Goal: Transaction & Acquisition: Purchase product/service

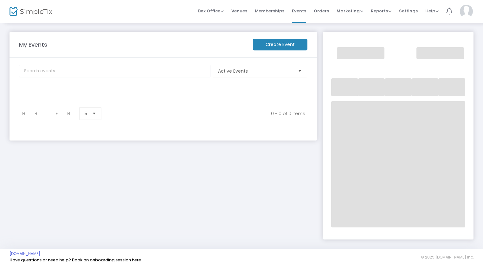
click at [470, 8] on img at bounding box center [466, 11] width 13 height 13
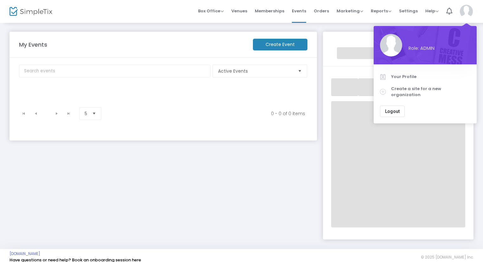
click at [470, 8] on img at bounding box center [466, 11] width 13 height 13
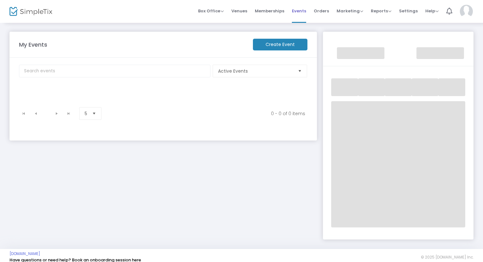
click at [300, 14] on span "Events" at bounding box center [299, 11] width 14 height 16
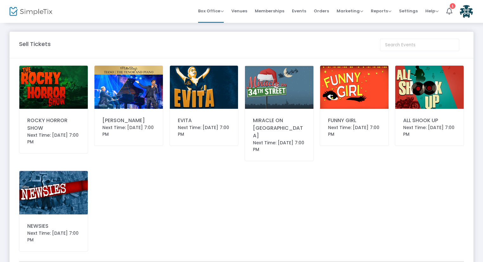
click at [209, 96] on img at bounding box center [204, 87] width 69 height 43
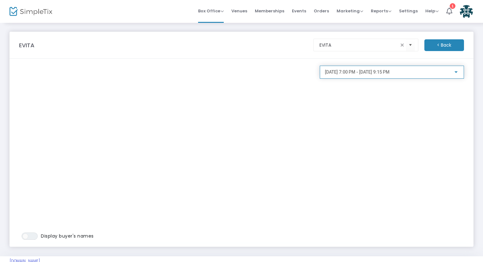
click at [381, 75] on span "[DATE] 7:00 PM - [DATE] 9:15 PM" at bounding box center [357, 71] width 65 height 5
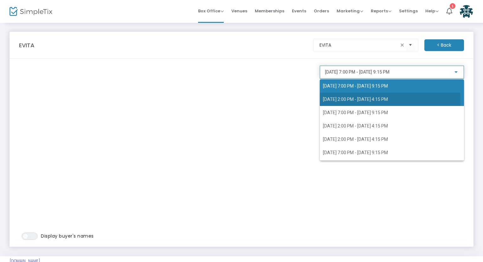
click at [384, 101] on span "[DATE] 2:00 PM - [DATE] 4:15 PM" at bounding box center [355, 99] width 65 height 5
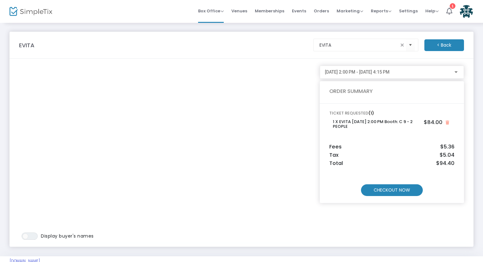
click at [406, 193] on m-button "CHECKOUT NOW" at bounding box center [392, 190] width 62 height 12
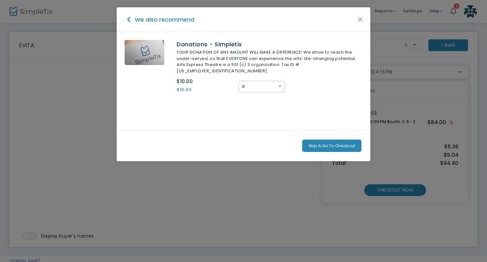
click at [328, 140] on button "Skip & Go To Checkout" at bounding box center [331, 146] width 59 height 13
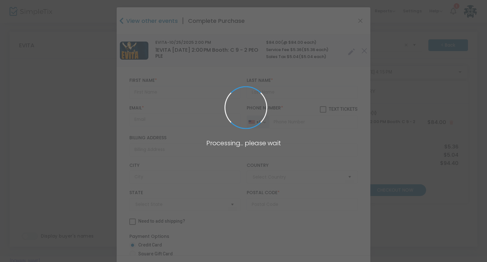
type input "[GEOGRAPHIC_DATA]"
type input "[US_STATE]"
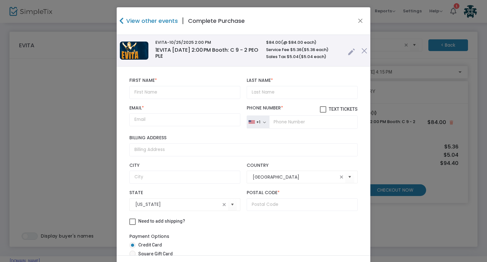
click at [348, 55] on link at bounding box center [351, 50] width 7 height 10
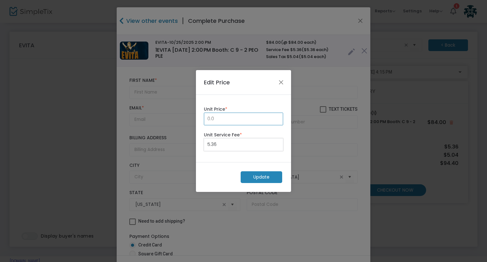
type input "0.00"
drag, startPoint x: 204, startPoint y: 145, endPoint x: 196, endPoint y: 143, distance: 7.8
click at [196, 143] on div "0.00 Unit Price * 5.36 Unit Service Fee *" at bounding box center [243, 128] width 95 height 67
drag, startPoint x: 220, startPoint y: 145, endPoint x: 170, endPoint y: 130, distance: 51.8
click at [170, 130] on ngb-modal-window "Edit Price 0.00 Unit Price * 5.36 Unit Service Fee * Update" at bounding box center [243, 131] width 487 height 262
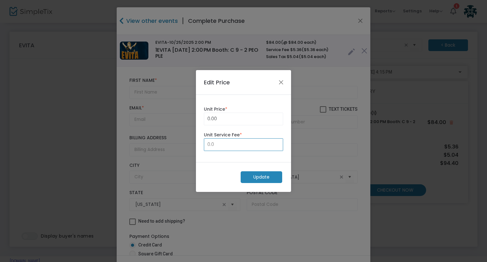
type input "0.00"
click at [258, 179] on m-button "Update" at bounding box center [262, 177] width 42 height 12
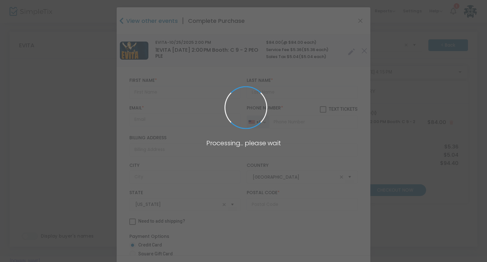
radio input "true"
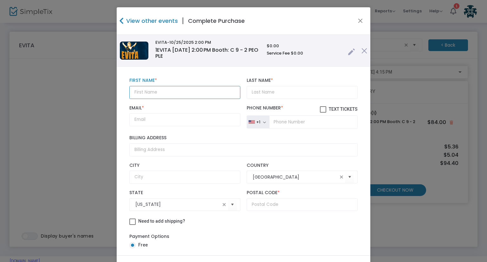
click at [152, 89] on input "text" at bounding box center [184, 92] width 111 height 13
paste input "Jean Biddick jsbiddick@gmail.com"
drag, startPoint x: 223, startPoint y: 91, endPoint x: 169, endPoint y: 93, distance: 54.3
click at [169, 93] on input "Jean Biddick jsbiddick@gmail.com" at bounding box center [184, 92] width 111 height 13
type input "Jean Biddick"
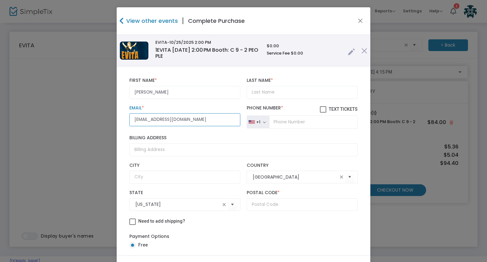
type input "jsbiddick@gmail.com"
drag, startPoint x: 174, startPoint y: 89, endPoint x: 150, endPoint y: 91, distance: 23.8
click at [150, 91] on input "Jean Biddick" at bounding box center [184, 92] width 111 height 13
type input "Jean"
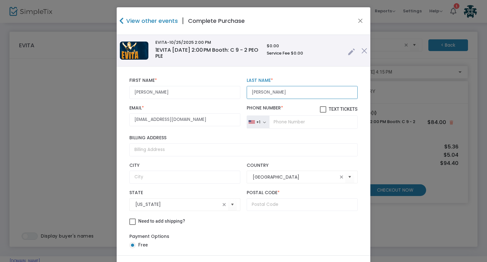
type input "Biddick"
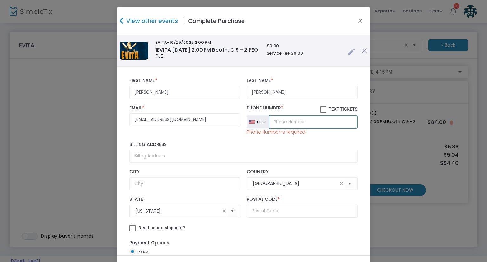
click at [279, 119] on input "tel" at bounding box center [313, 121] width 89 height 13
paste input "(520) 403-8449"
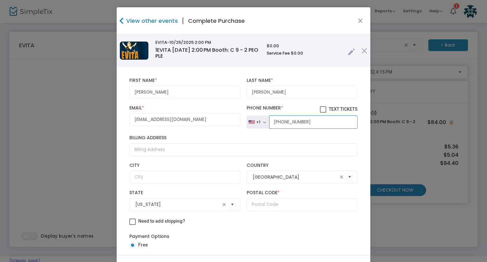
type input "(520) 403-8449"
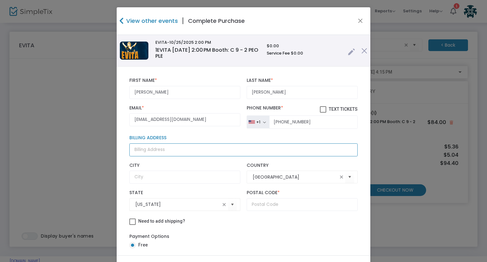
click at [147, 147] on input "Billing Address" at bounding box center [243, 149] width 228 height 13
paste input "4513 North Little Rock Drive Tucson, Arizona 85750"
type input "4513 North Little Rock Drive Tucson, Arizona 85750"
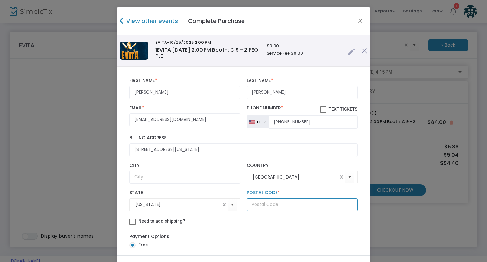
click at [260, 201] on input "text" at bounding box center [302, 204] width 111 height 13
type input "85750"
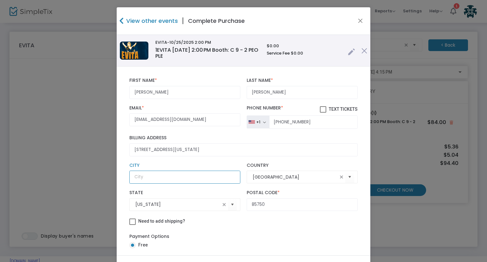
click at [148, 180] on input "text" at bounding box center [184, 177] width 111 height 13
type input "Tucson"
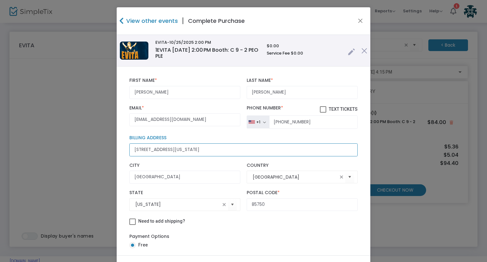
drag, startPoint x: 247, startPoint y: 151, endPoint x: 187, endPoint y: 147, distance: 59.8
click at [187, 147] on input "4513 North Little Rock Drive Tucson, Arizona 85750" at bounding box center [243, 149] width 228 height 13
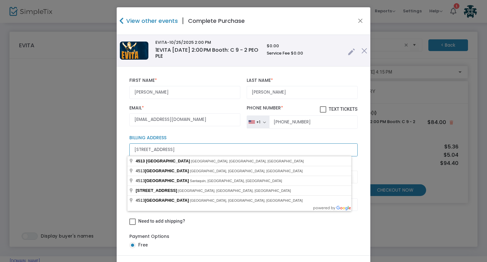
type input "4513 North Little Rock Drive"
click at [272, 234] on div "Payment Options Free" at bounding box center [243, 242] width 228 height 24
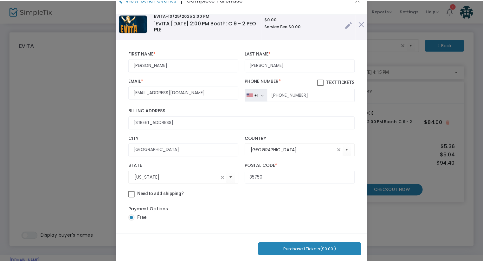
scroll to position [32, 0]
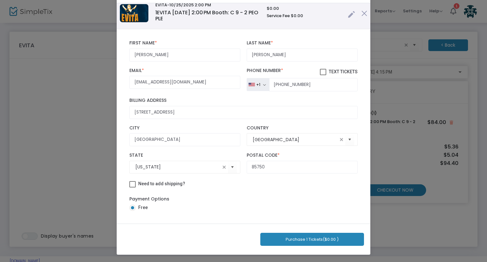
click at [320, 238] on button "Purchase 1 Tickets ($0.00 )" at bounding box center [312, 239] width 104 height 13
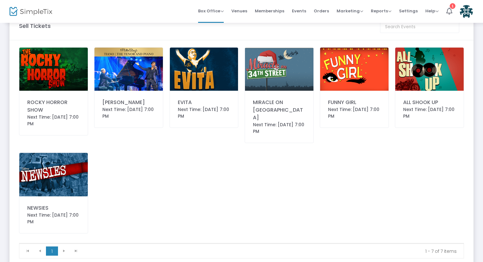
scroll to position [0, 0]
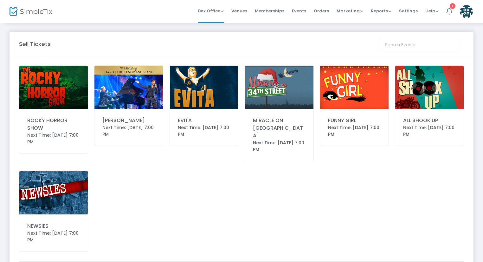
click at [218, 131] on div "Next Time: [DATE] 7:00 PM" at bounding box center [204, 130] width 53 height 13
click at [193, 74] on img at bounding box center [204, 87] width 69 height 43
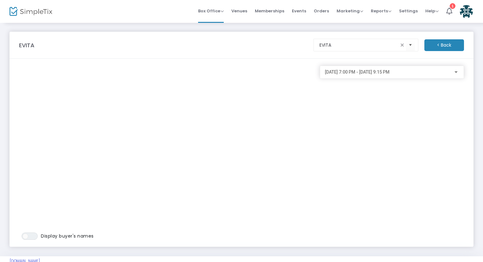
click at [412, 75] on div "[DATE] 7:00 PM - [DATE] 9:15 PM" at bounding box center [392, 71] width 134 height 12
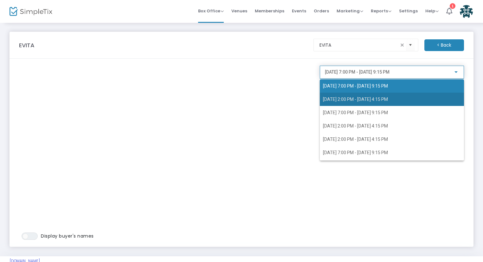
click at [388, 99] on span "[DATE] 2:00 PM - [DATE] 4:15 PM" at bounding box center [355, 99] width 65 height 5
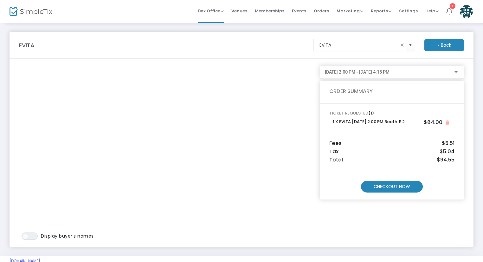
click at [398, 183] on m-button "CHECKOUT NOW" at bounding box center [392, 187] width 62 height 12
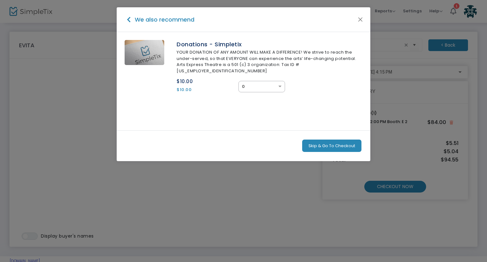
click at [333, 140] on button "Skip & Go To Checkout" at bounding box center [331, 146] width 59 height 13
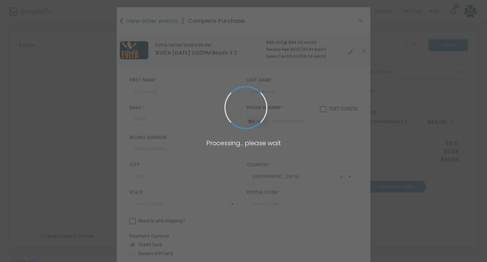
type input "[US_STATE]"
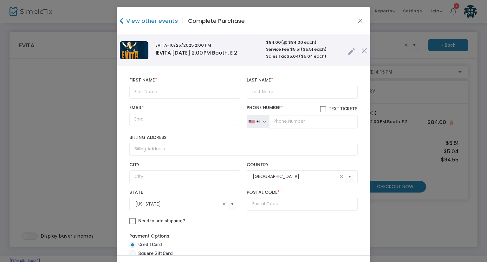
click at [348, 52] on link at bounding box center [351, 50] width 7 height 10
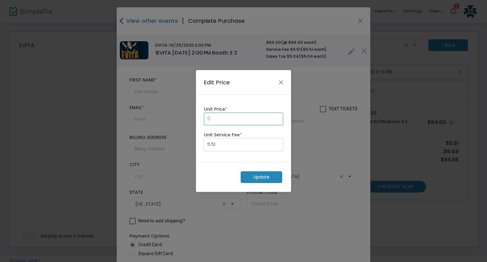
type input "0.00"
click at [274, 175] on m-button "Update" at bounding box center [262, 177] width 42 height 12
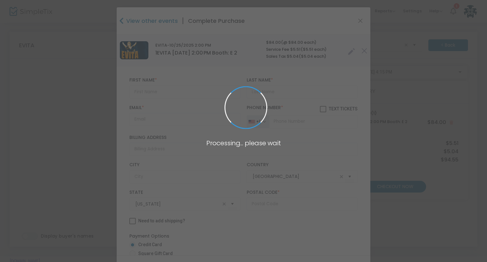
radio input "true"
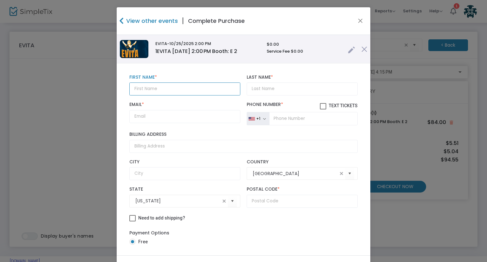
click at [141, 91] on input "text" at bounding box center [184, 88] width 111 height 13
paste input "[PERSON_NAME] [EMAIL_ADDRESS][DOMAIN_NAME]"
drag, startPoint x: 175, startPoint y: 86, endPoint x: 250, endPoint y: 79, distance: 75.2
click at [250, 79] on div "[PERSON_NAME] [EMAIL_ADDRESS][DOMAIN_NAME] First Name * First Name is required.…" at bounding box center [243, 84] width 235 height 27
type input "[PERSON_NAME]"
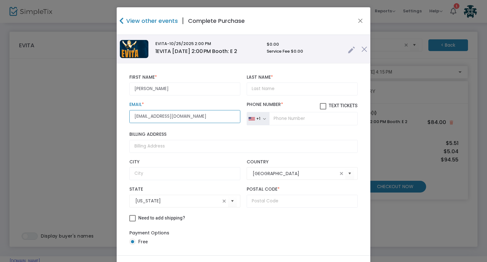
type input "[EMAIL_ADDRESS][DOMAIN_NAME]"
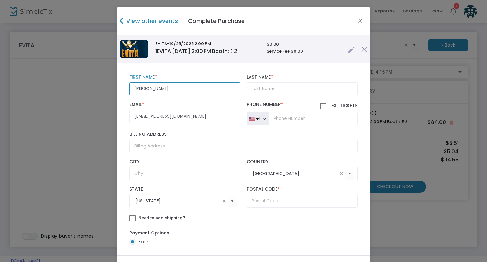
drag, startPoint x: 174, startPoint y: 88, endPoint x: 151, endPoint y: 86, distance: 23.3
click at [151, 86] on input "[PERSON_NAME]" at bounding box center [184, 88] width 111 height 13
type input "[PERSON_NAME]"
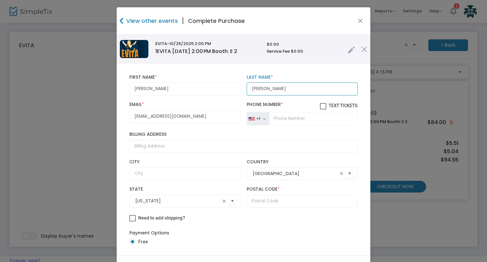
type input "[PERSON_NAME]"
